Goal: Task Accomplishment & Management: Manage account settings

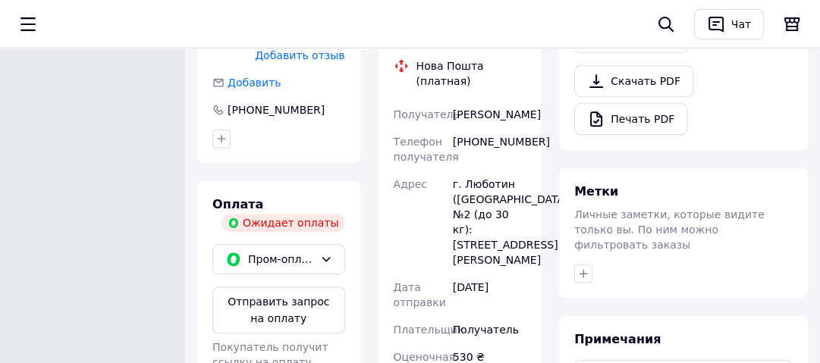
scroll to position [607, 0]
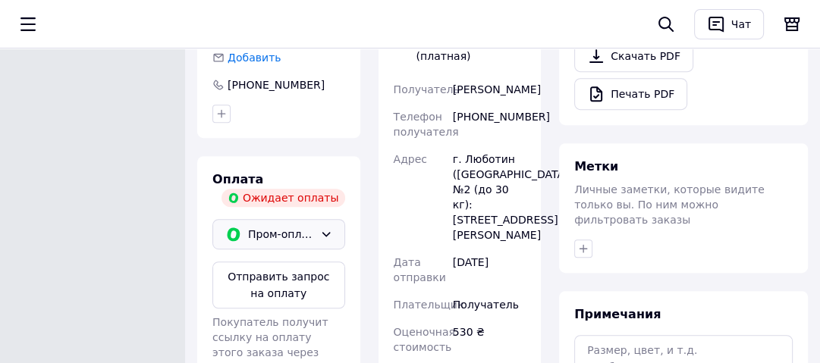
click at [324, 232] on icon at bounding box center [326, 234] width 8 height 5
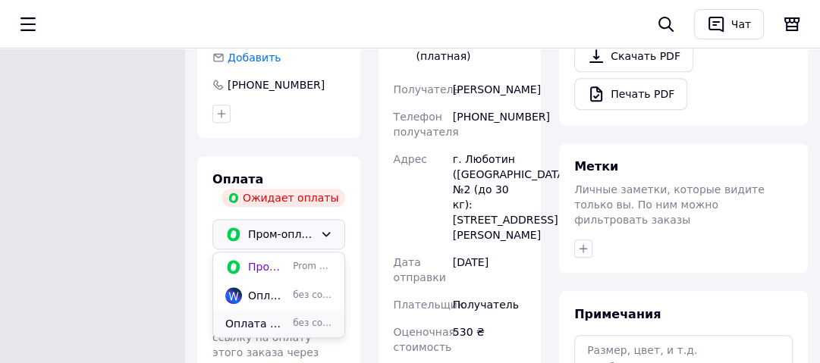
click at [251, 316] on span "Оплата по реквизитам" at bounding box center [255, 323] width 61 height 15
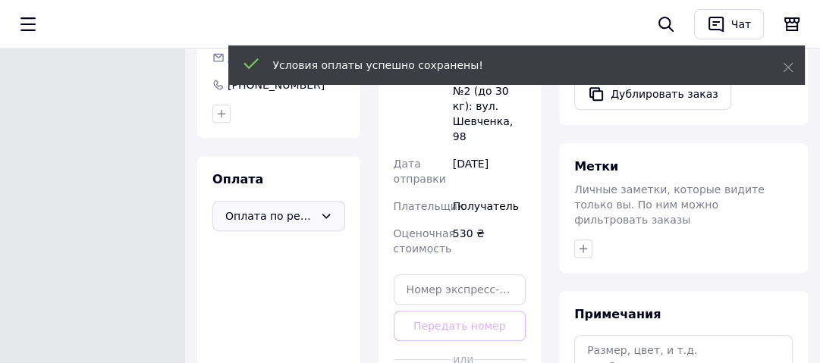
click at [585, 186] on span "Личные заметки, которые видите только вы. По ним можно фильтровать заказы" at bounding box center [669, 204] width 190 height 42
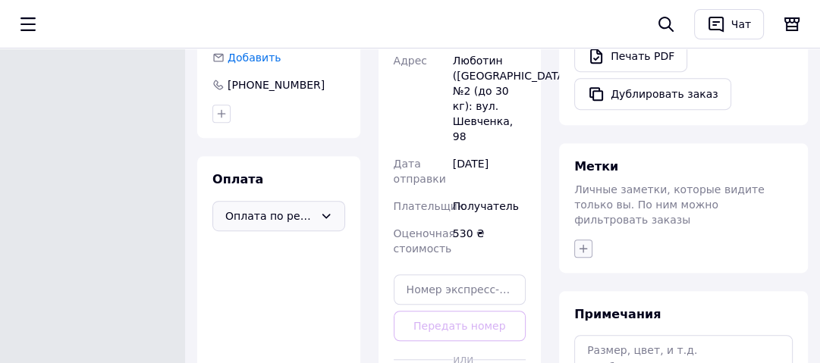
click at [581, 243] on icon "button" at bounding box center [583, 249] width 12 height 12
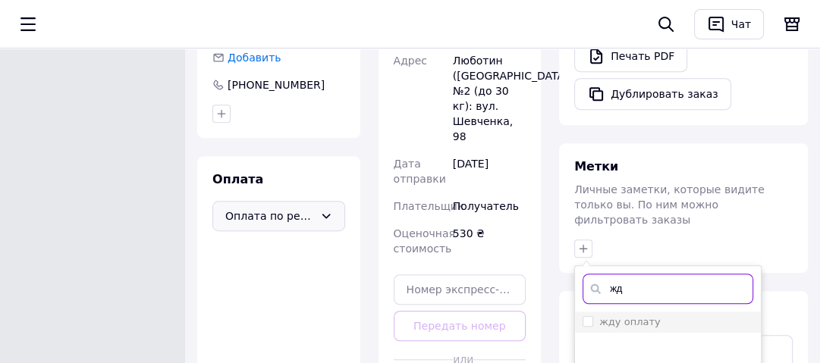
type input "жд"
click at [587, 316] on input "жду оплату" at bounding box center [587, 321] width 10 height 10
checkbox input "true"
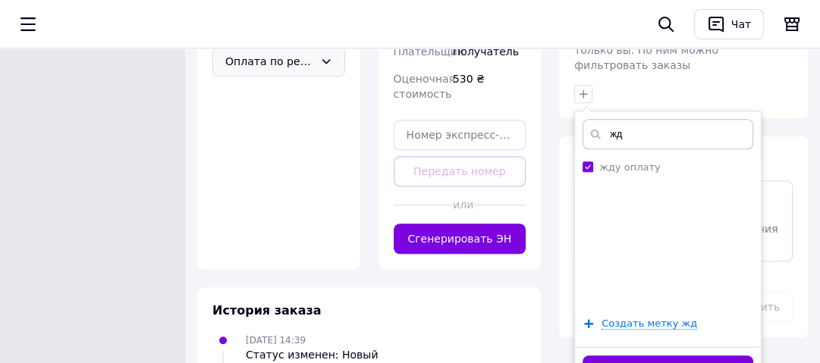
scroll to position [789, 0]
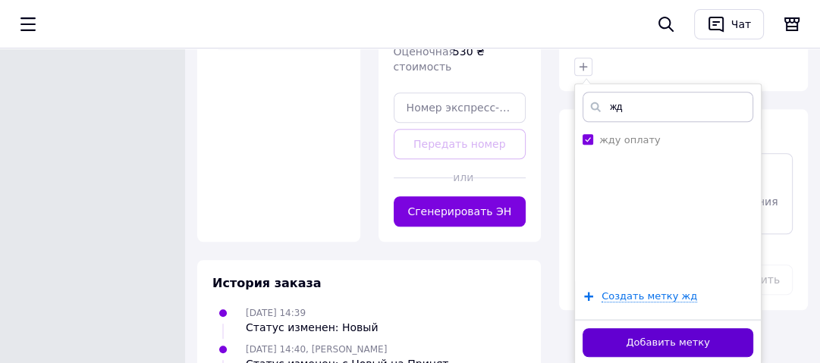
click at [614, 328] on button "Добавить метку" at bounding box center [667, 343] width 171 height 30
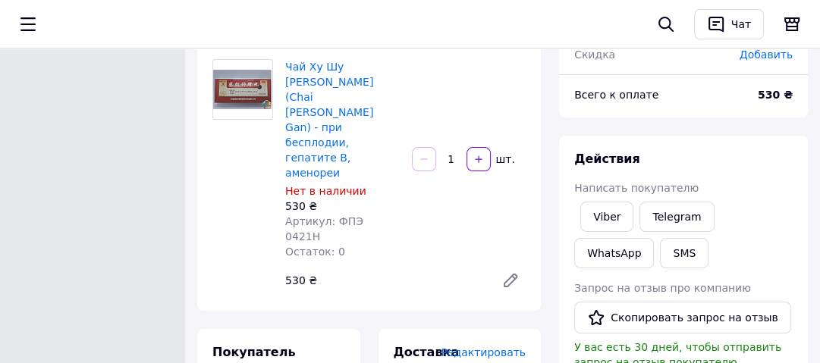
scroll to position [121, 0]
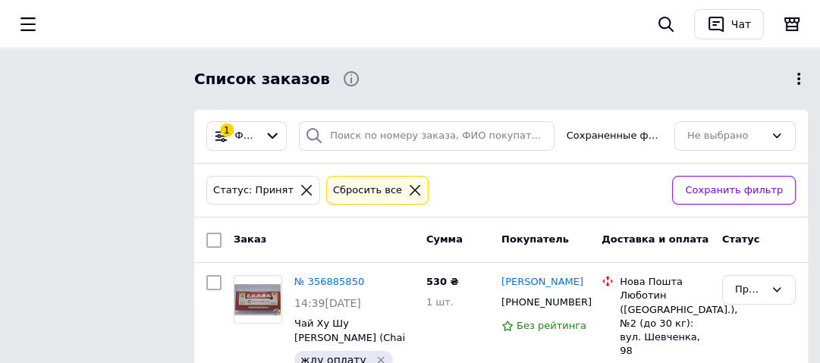
click at [24, 23] on icon "button" at bounding box center [28, 24] width 18 height 18
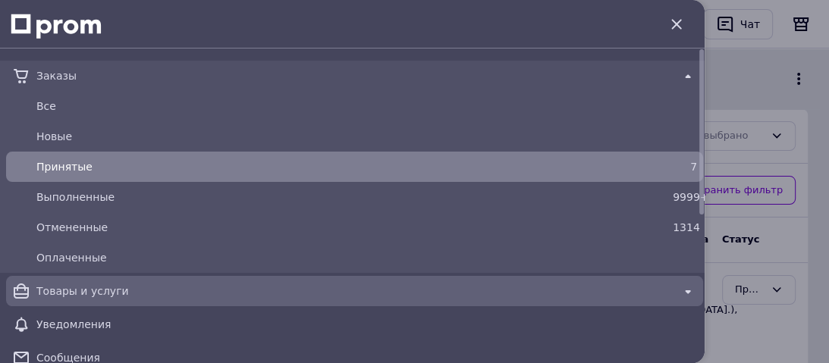
click at [55, 291] on span "Товары и услуги" at bounding box center [354, 291] width 636 height 15
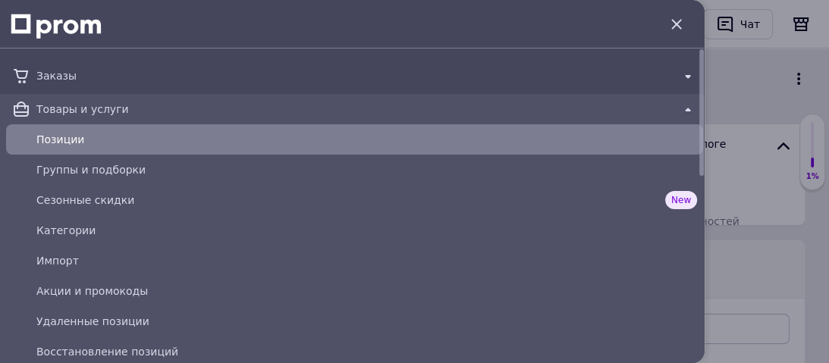
click at [756, 252] on div at bounding box center [414, 181] width 829 height 363
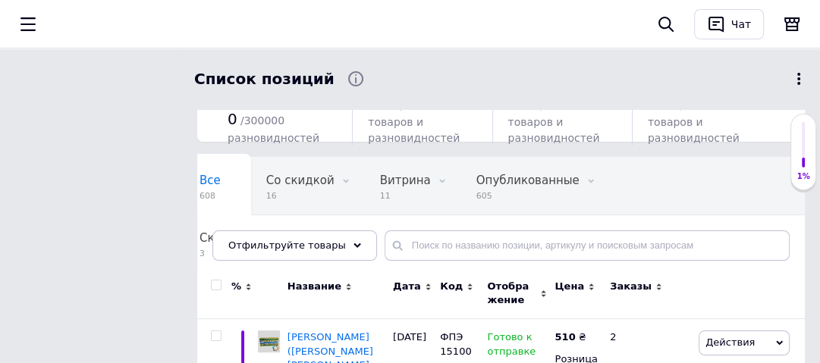
scroll to position [121, 0]
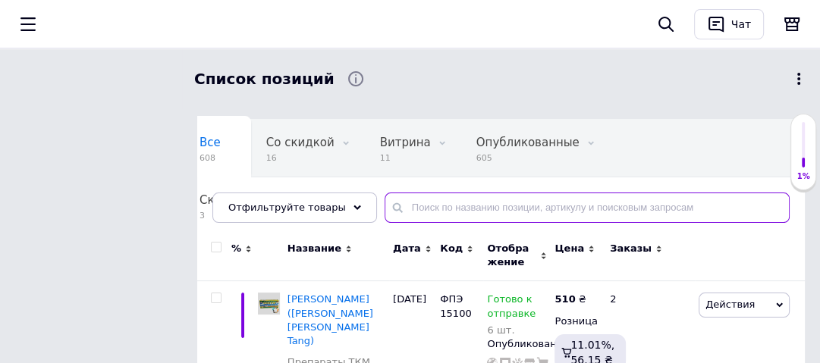
click at [406, 208] on input "text" at bounding box center [586, 208] width 405 height 30
type input "с002"
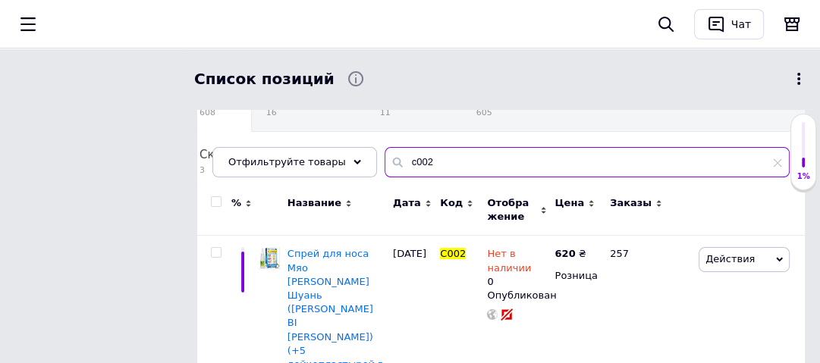
scroll to position [182, 0]
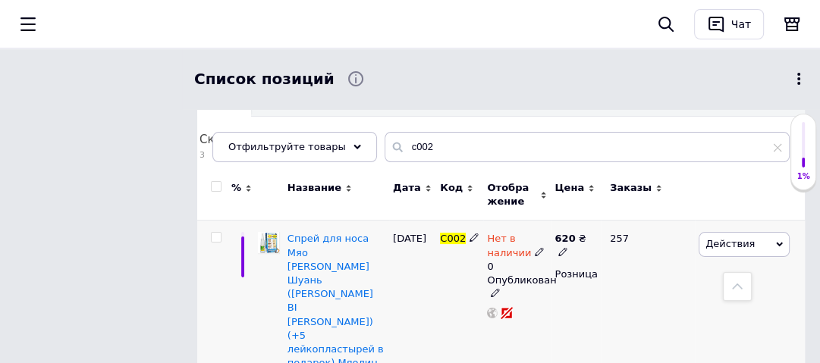
click at [535, 249] on icon at bounding box center [539, 251] width 9 height 9
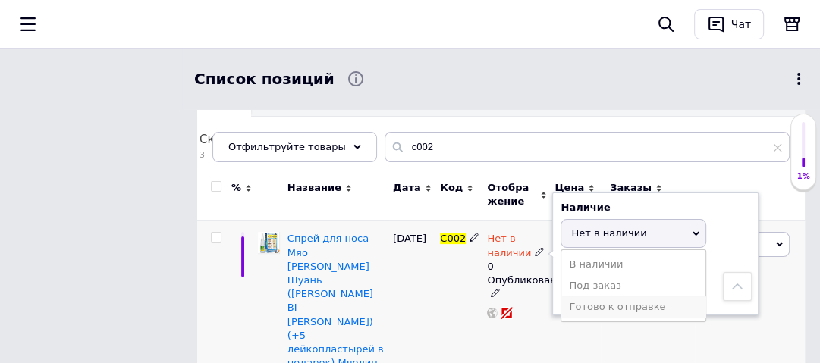
click at [595, 306] on li "Готово к отправке" at bounding box center [633, 306] width 144 height 21
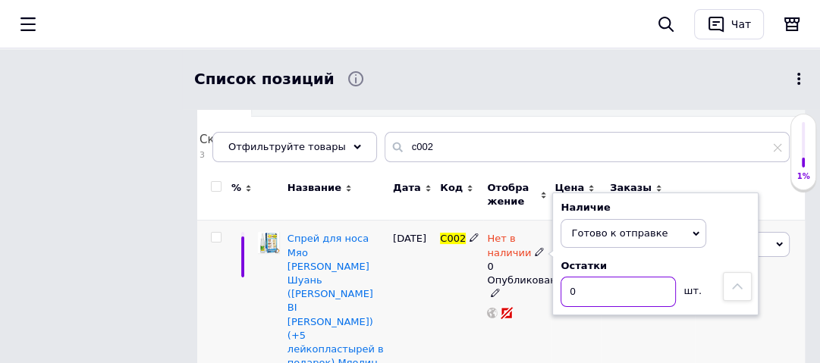
click at [584, 282] on input "0" at bounding box center [617, 292] width 115 height 30
type input "10"
